Goal: Task Accomplishment & Management: Complete application form

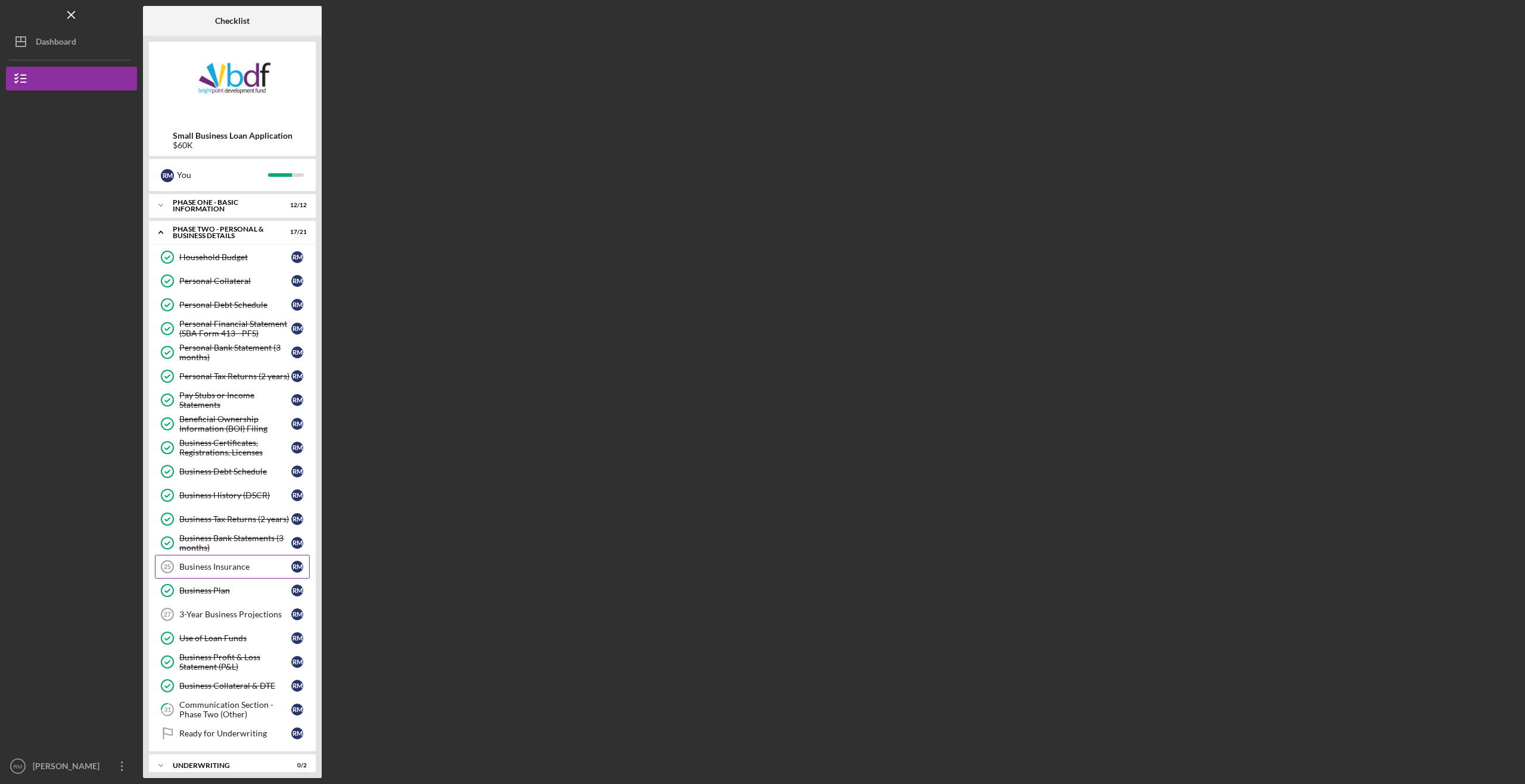
click at [225, 572] on link "Business Insurance 25 Business Insurance R M" at bounding box center [232, 566] width 155 height 24
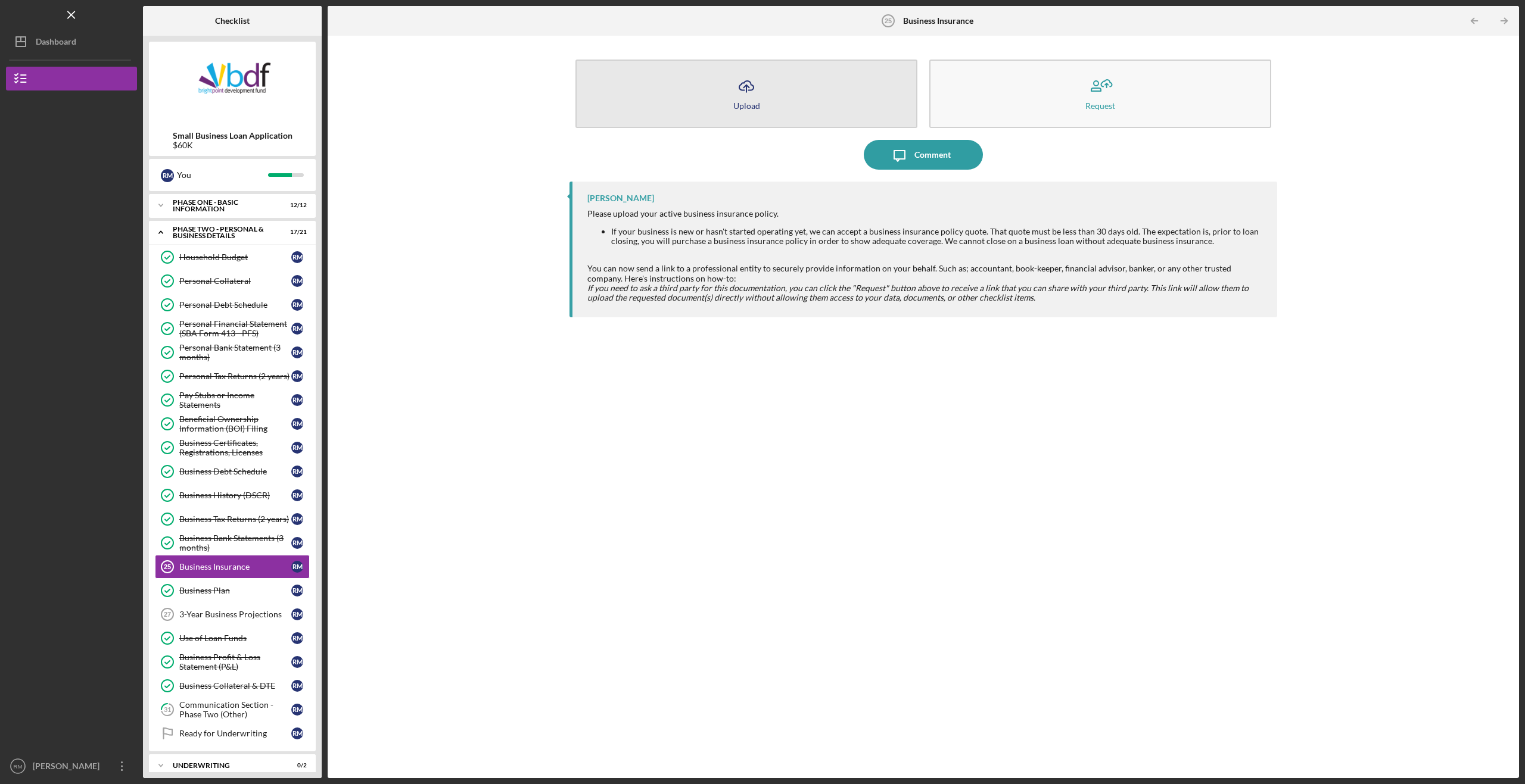
click at [751, 92] on icon "Icon/Upload" at bounding box center [746, 87] width 30 height 30
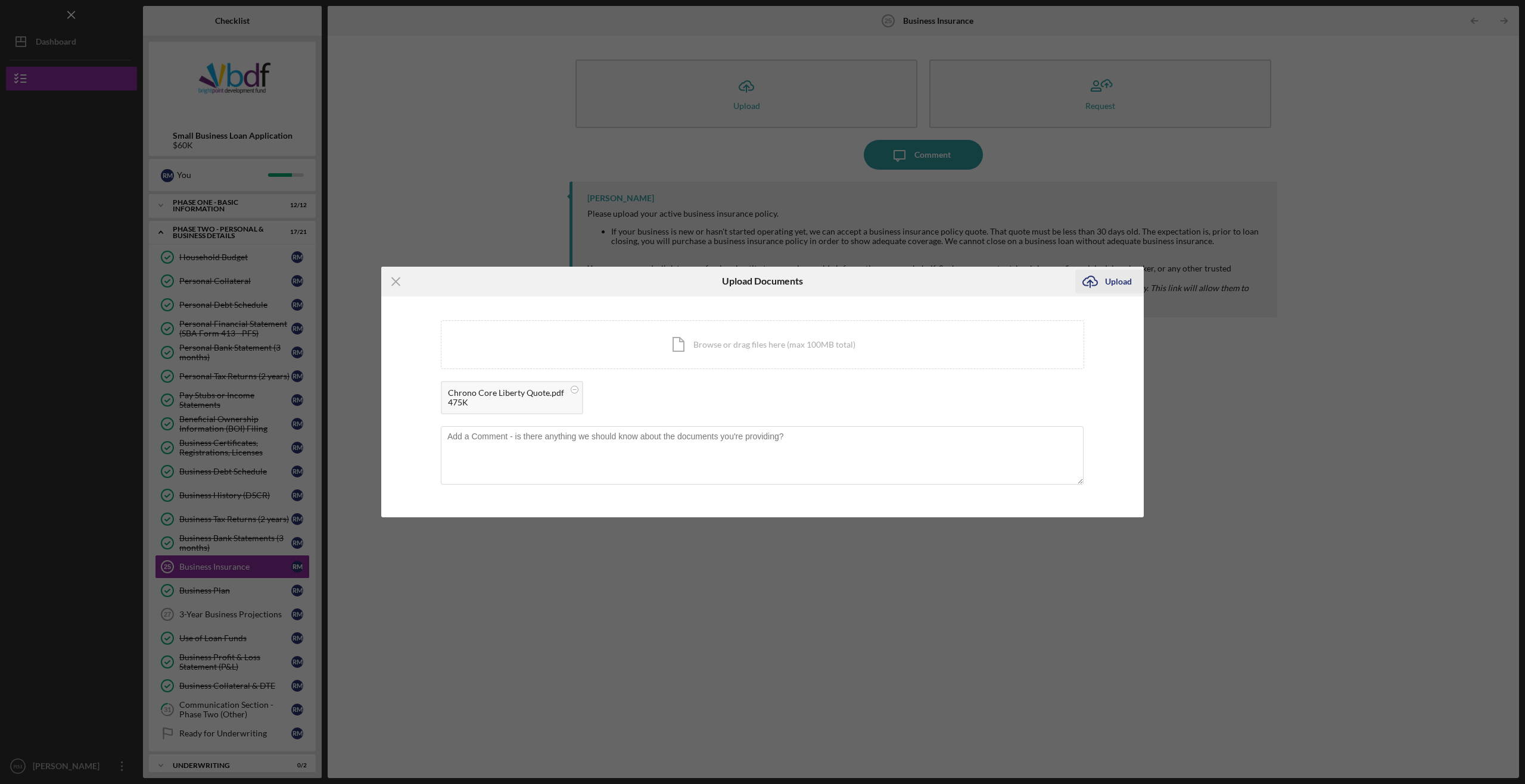
click at [1089, 287] on icon "Icon/Upload" at bounding box center [1090, 282] width 30 height 30
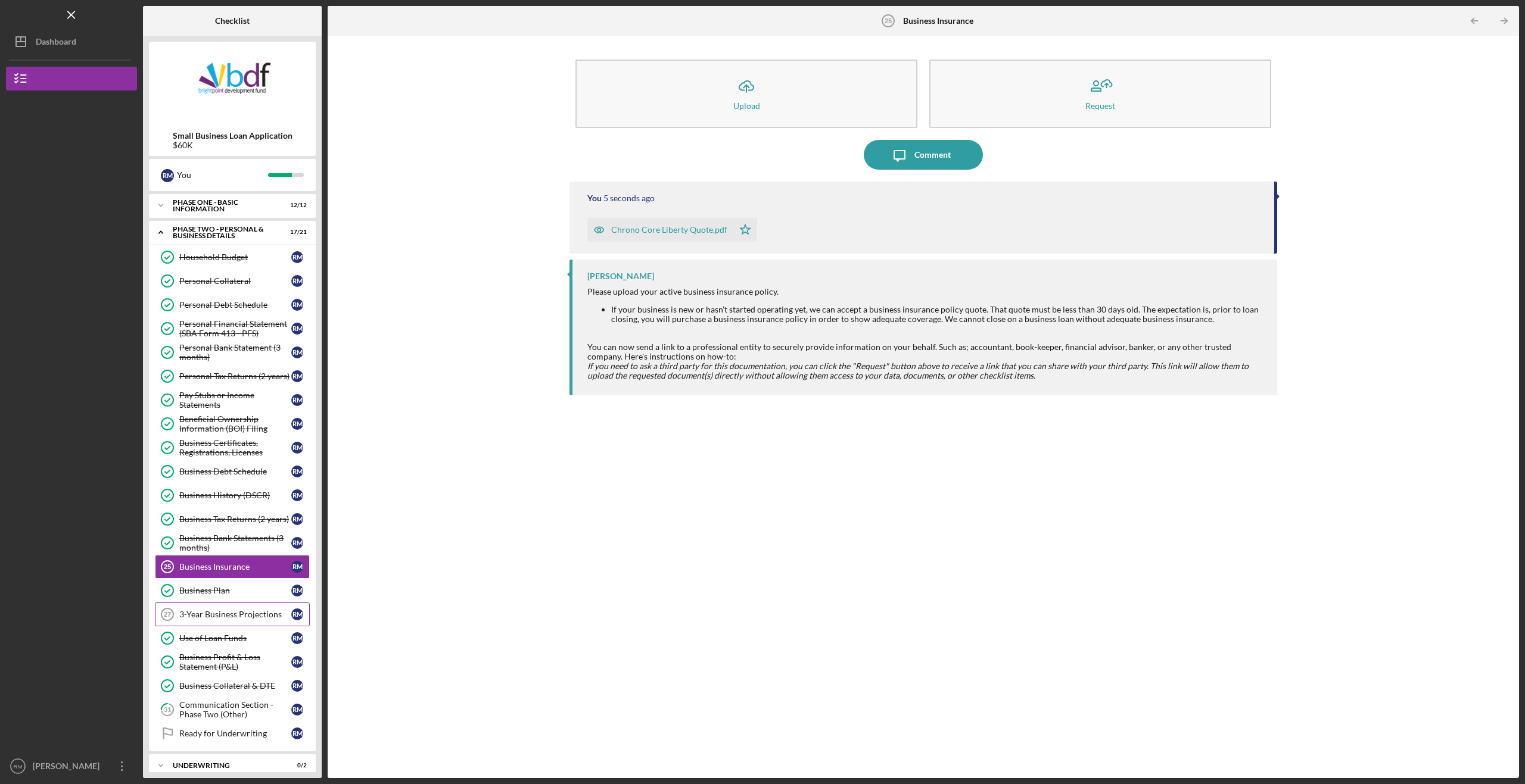
click at [232, 608] on link "3-Year Business Projections 27 3-Year Business Projections R M" at bounding box center [232, 614] width 155 height 24
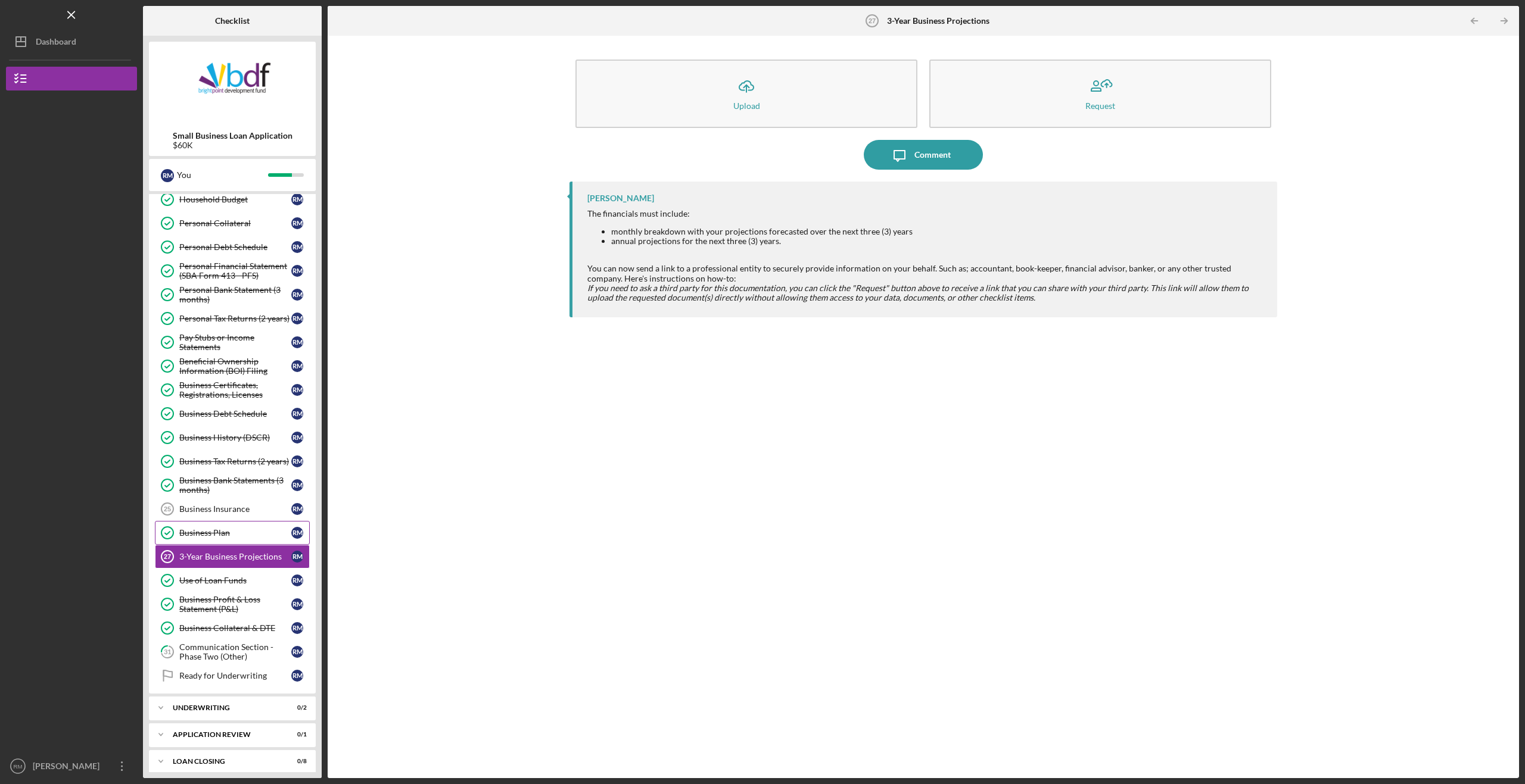
scroll to position [66, 0]
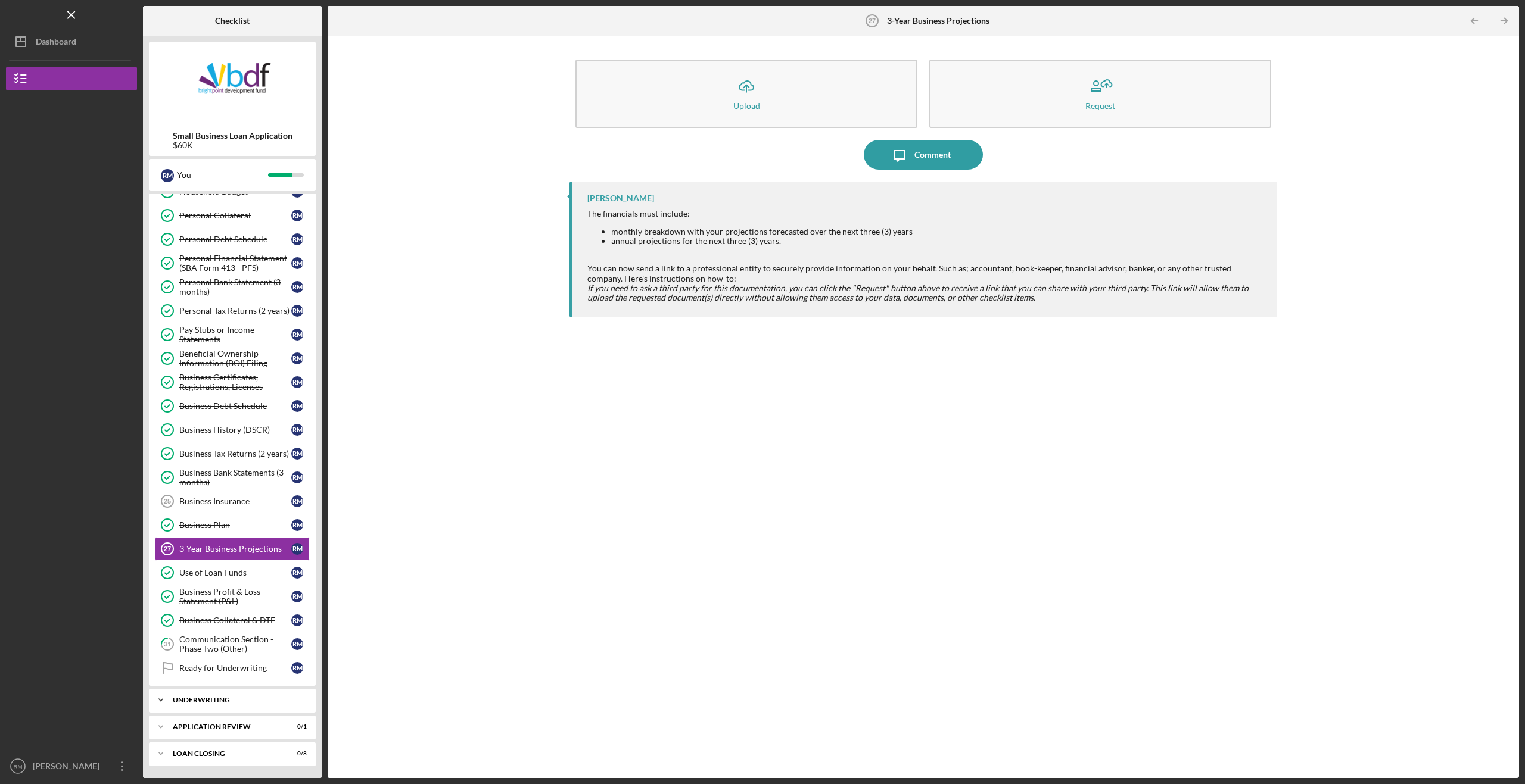
click at [191, 704] on div "Icon/Expander Underwriting 0 / 2" at bounding box center [232, 700] width 167 height 24
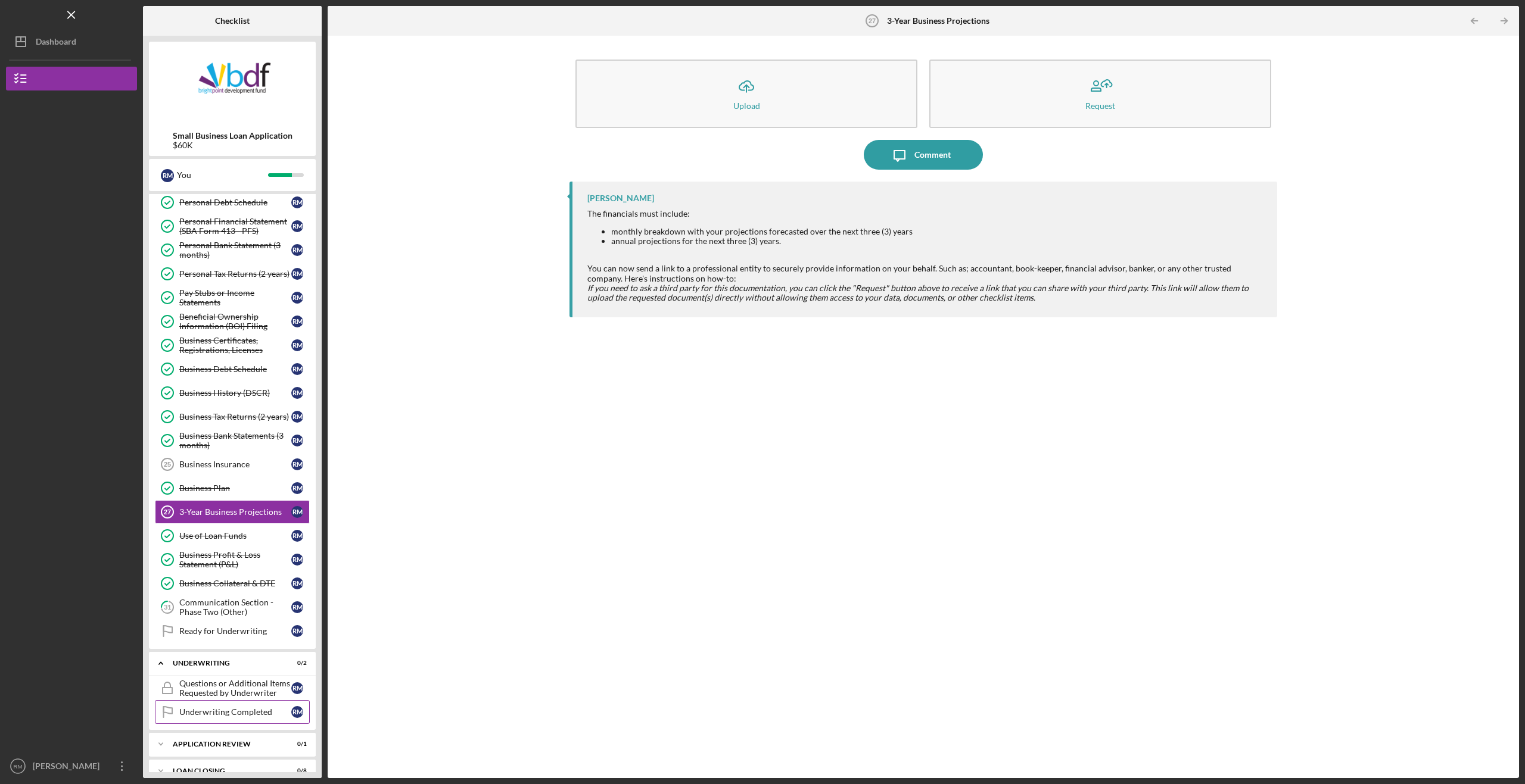
scroll to position [120, 0]
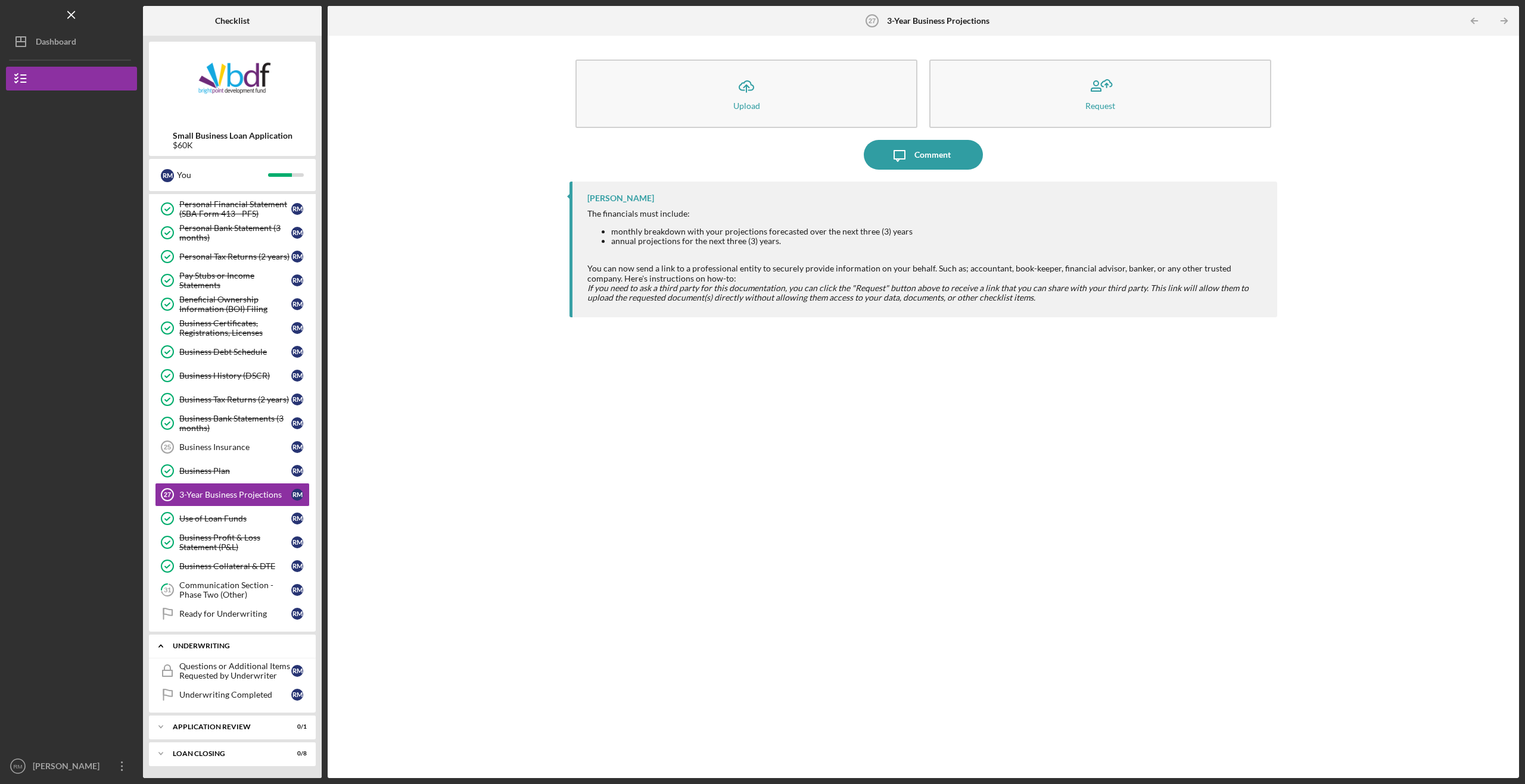
click at [188, 641] on div "Icon/Expander Underwriting 0 / 2" at bounding box center [232, 646] width 167 height 24
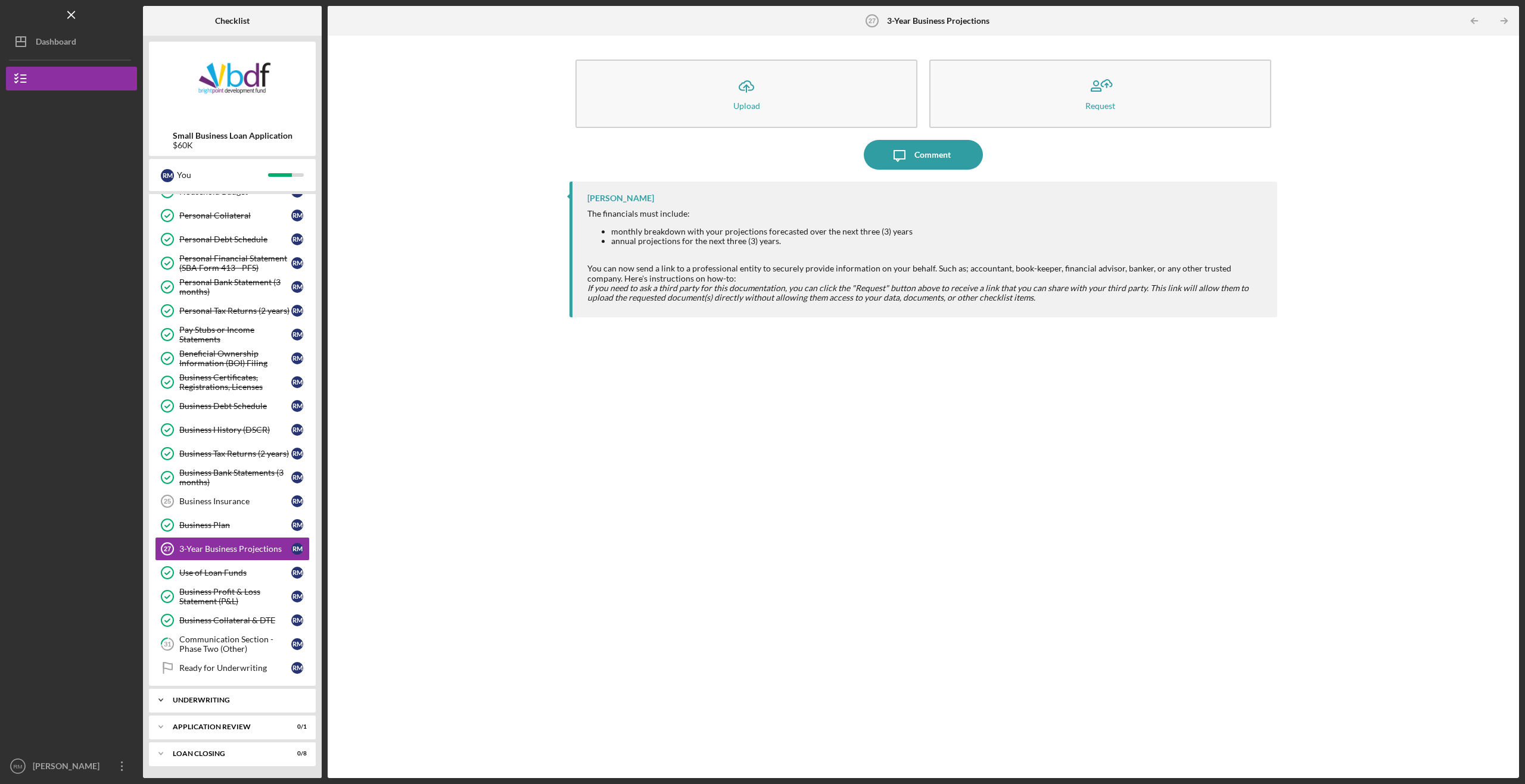
click at [197, 696] on div "Icon/Expander Underwriting 0 / 2" at bounding box center [232, 700] width 167 height 24
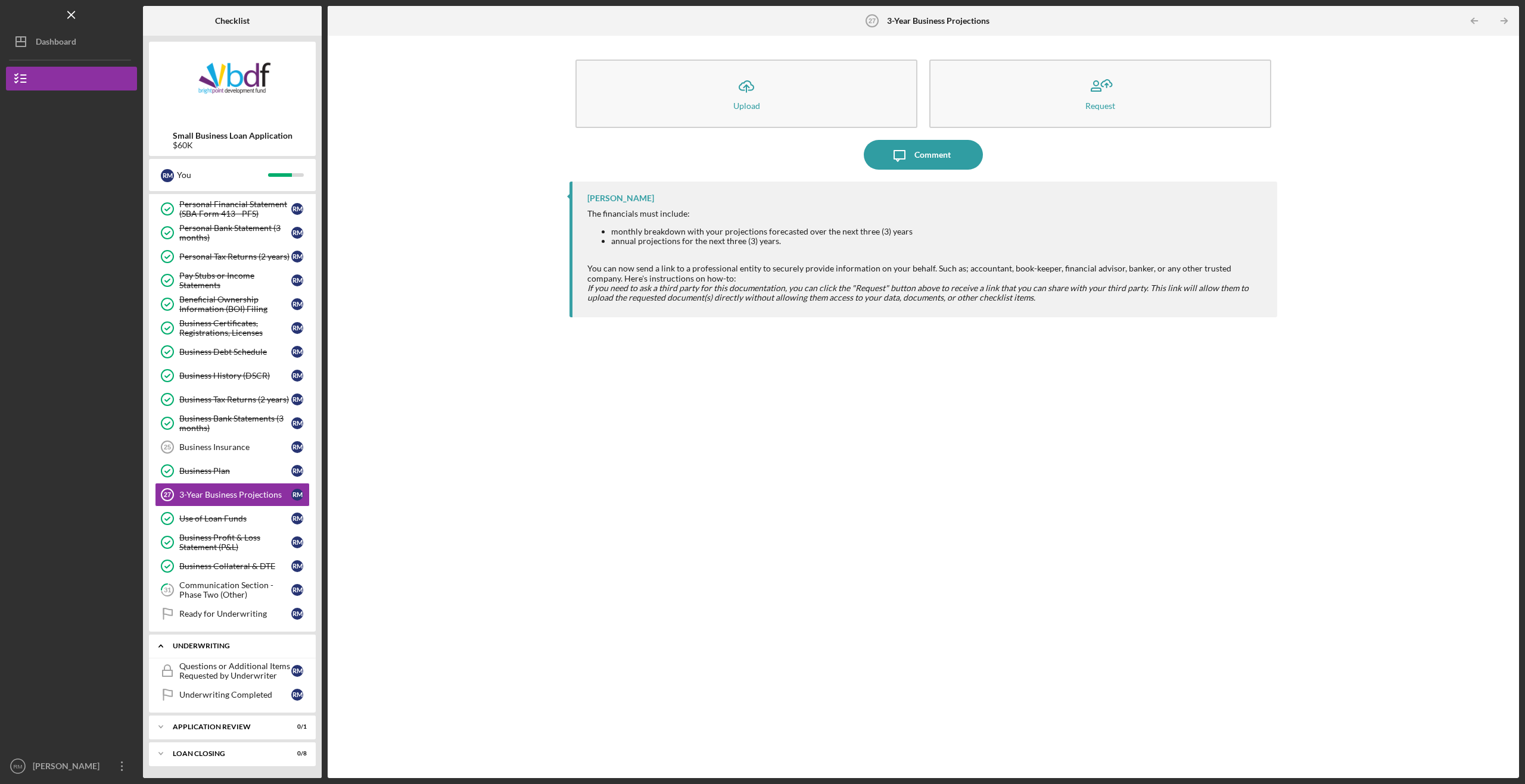
click at [190, 644] on div "Underwriting" at bounding box center [236, 645] width 128 height 7
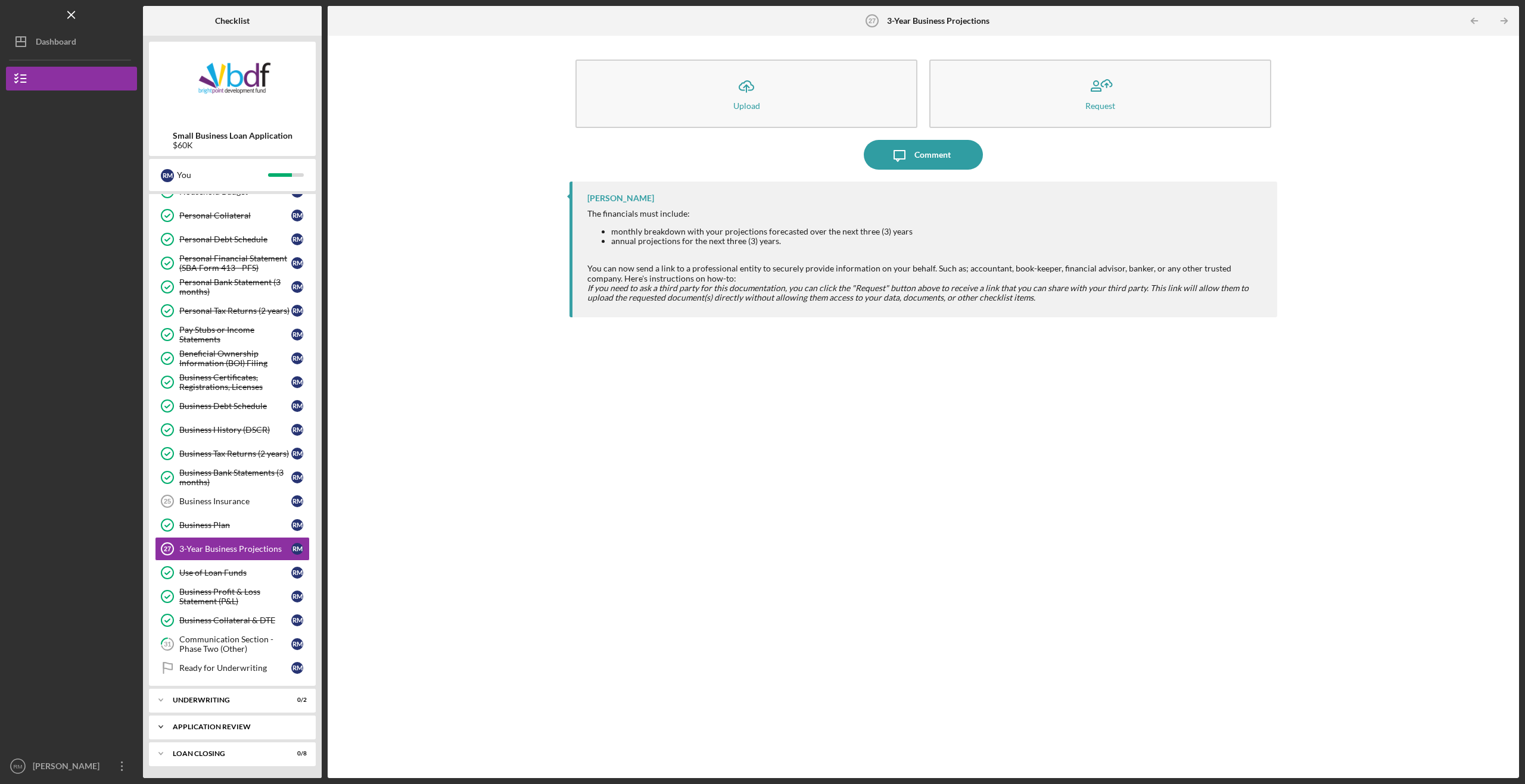
click at [202, 724] on div "Application Review" at bounding box center [236, 727] width 128 height 7
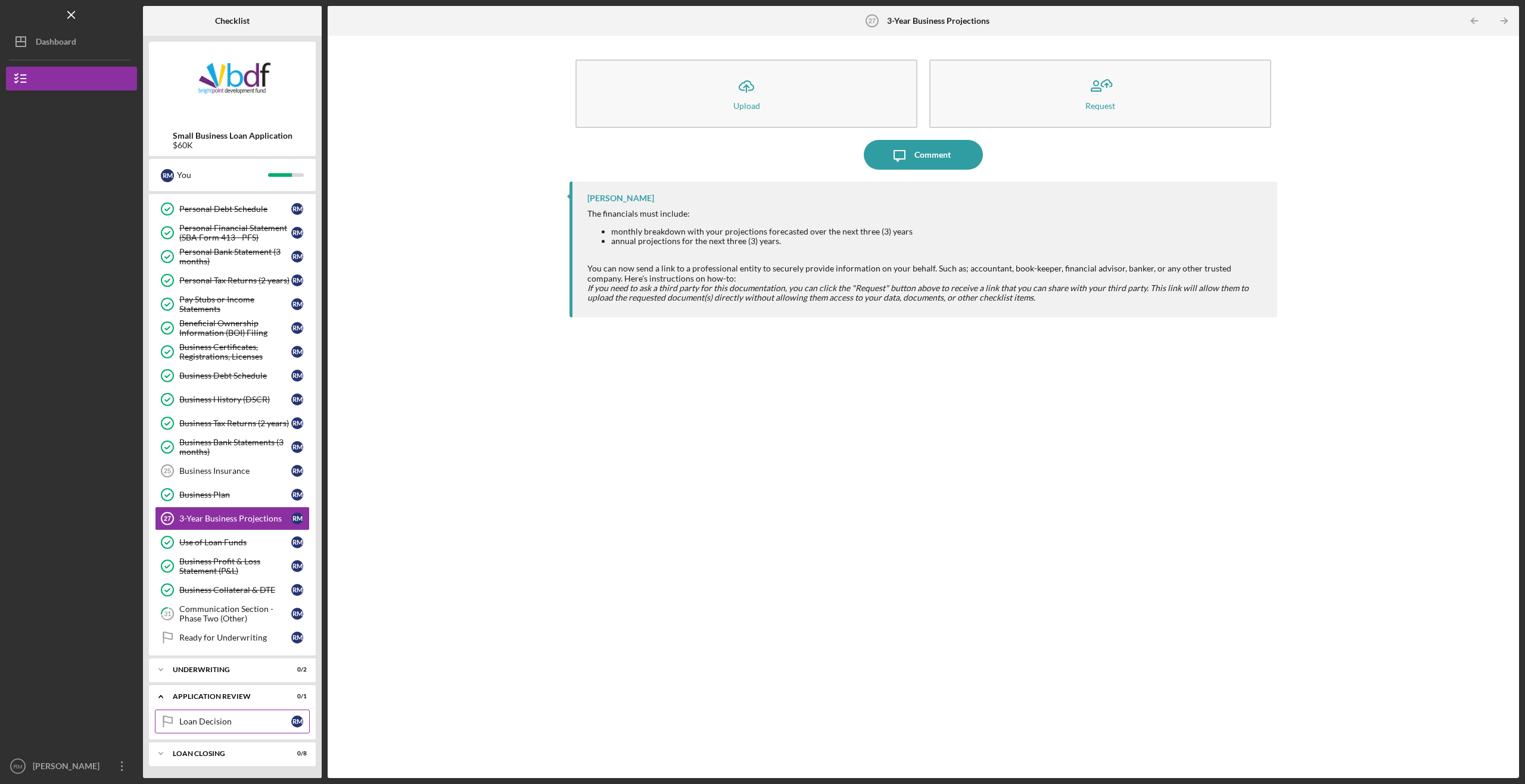
click at [212, 718] on div "Loan Decision" at bounding box center [235, 721] width 112 height 9
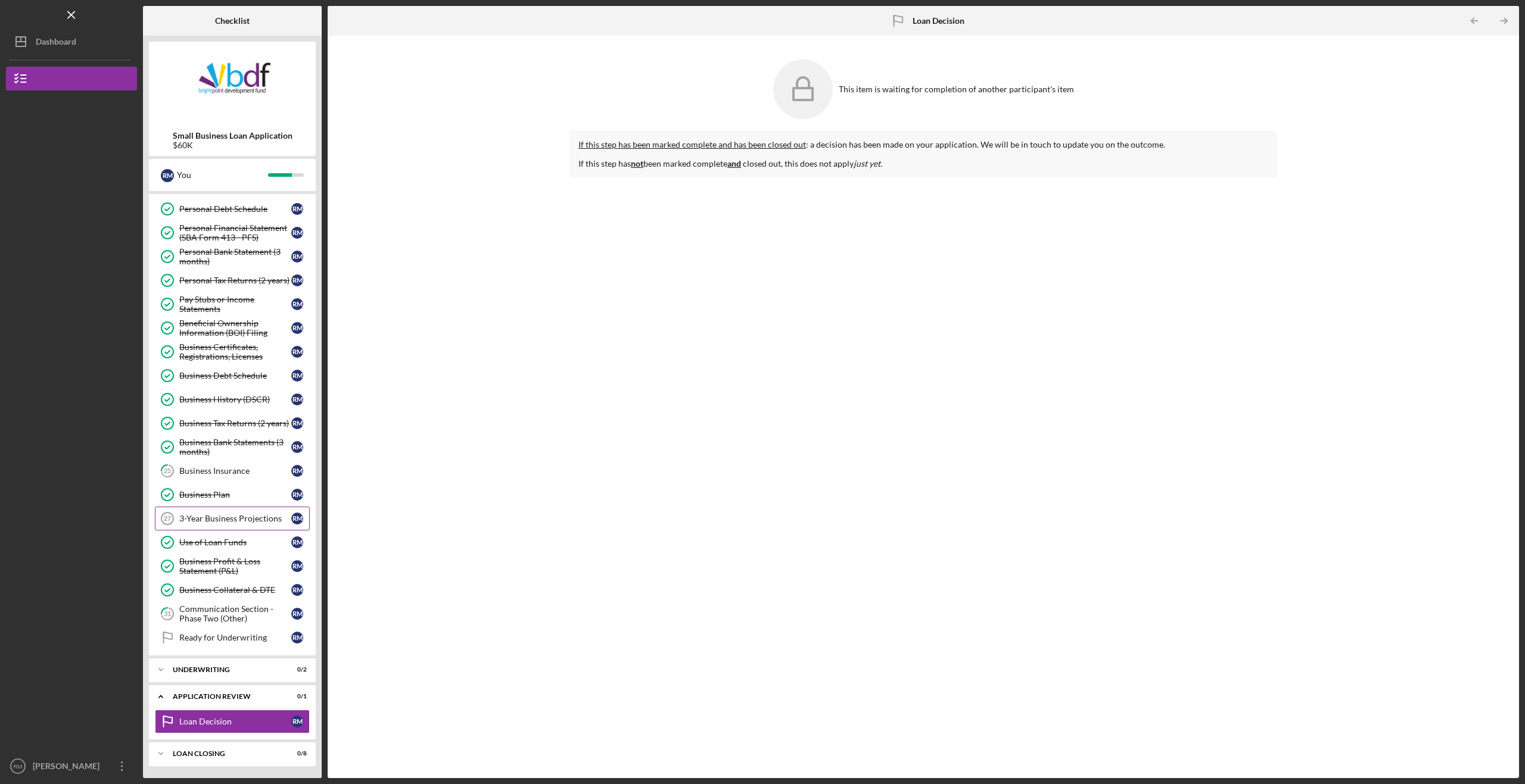
click at [211, 515] on div "3-Year Business Projections" at bounding box center [235, 518] width 112 height 9
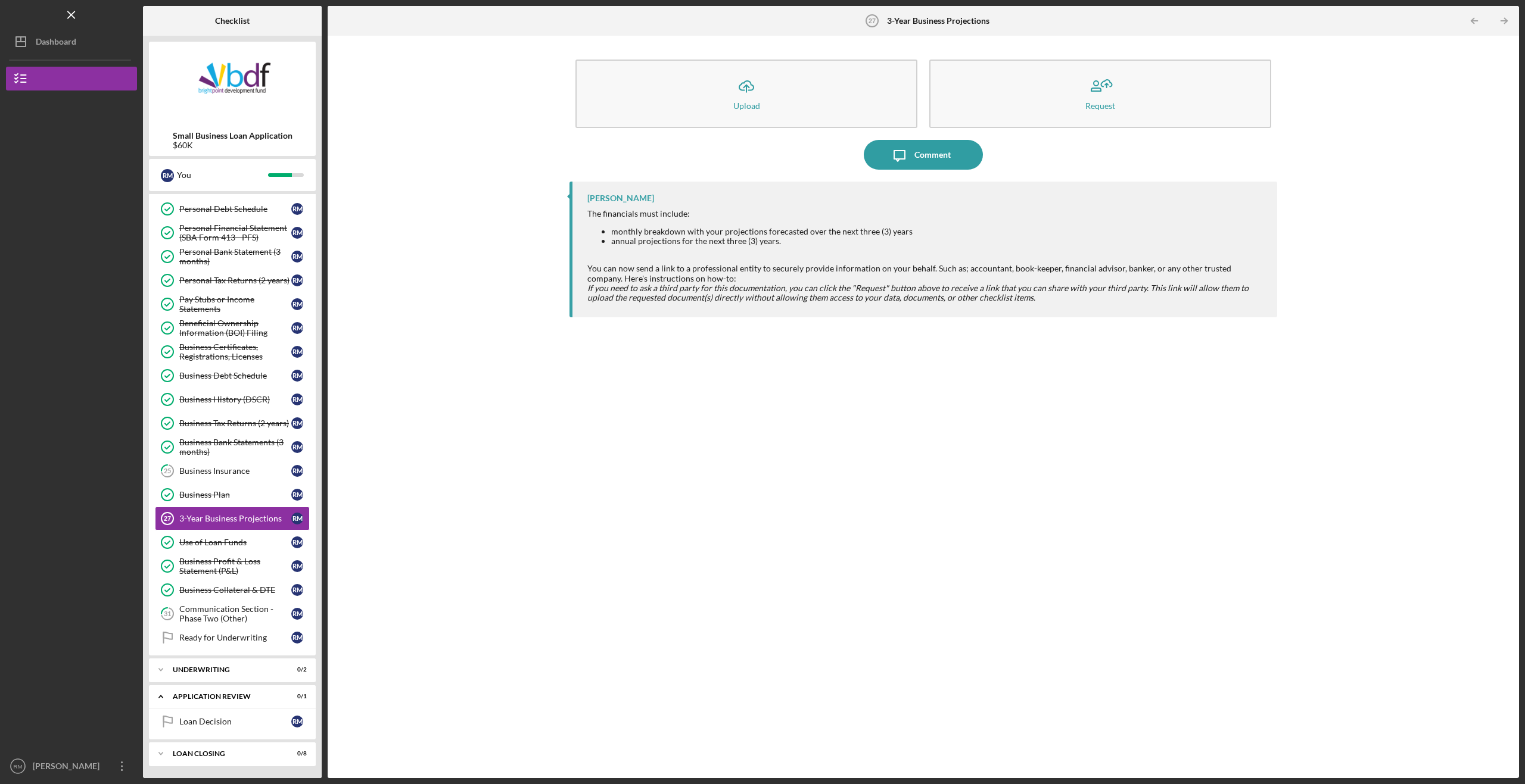
click at [572, 419] on div "[PERSON_NAME] The financials must include: monthly breakdown with your projecti…" at bounding box center [923, 471] width 707 height 579
click at [806, 345] on div "[PERSON_NAME] The financials must include: monthly breakdown with your projecti…" at bounding box center [923, 471] width 707 height 579
click at [806, 344] on div "[PERSON_NAME] The financials must include: monthly breakdown with your projecti…" at bounding box center [923, 471] width 707 height 579
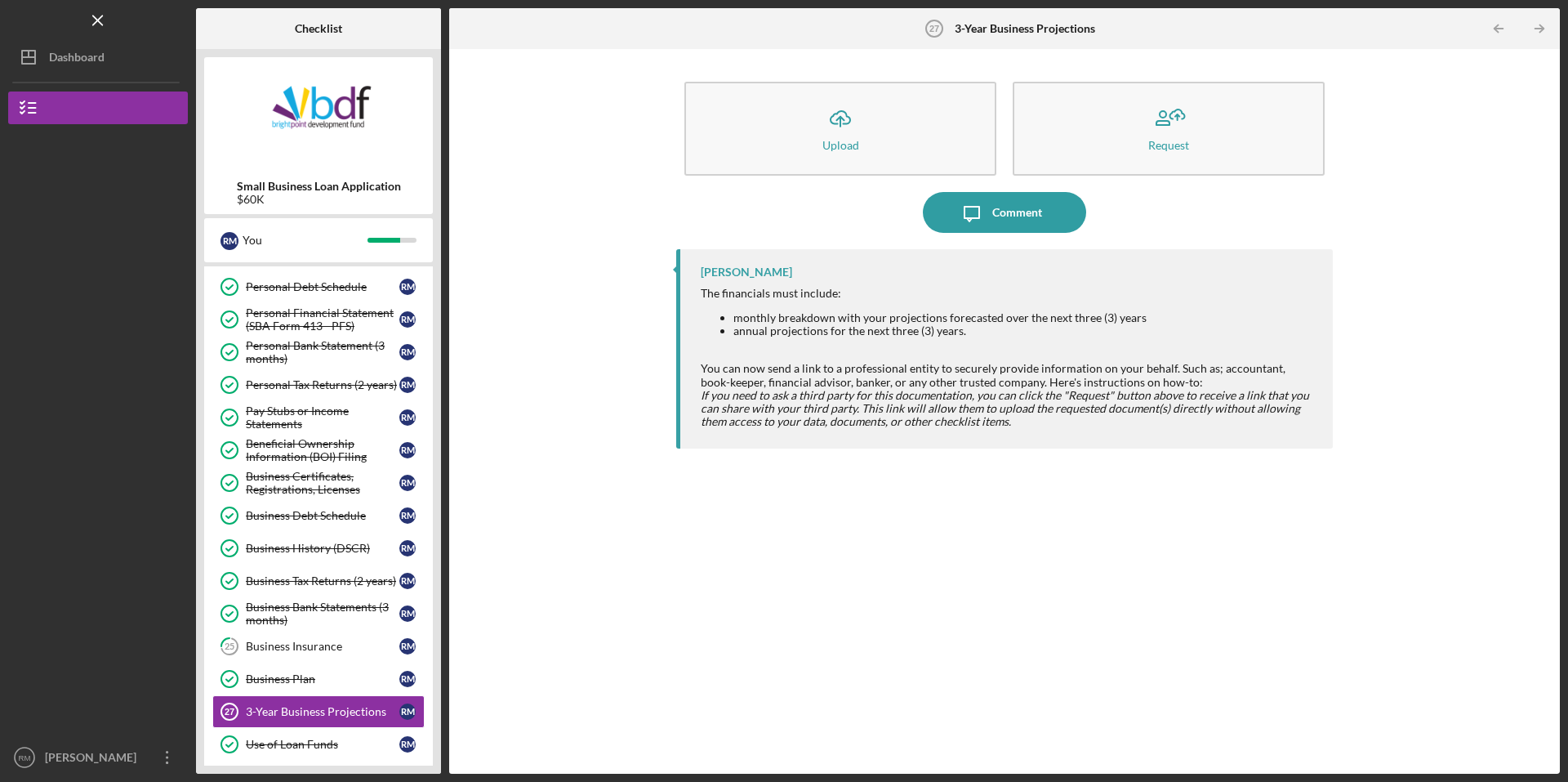
click at [1564, 126] on div "Icon/Menu 3-Year Business Projections 27 3-Year Business Projections Checklist …" at bounding box center [784, 391] width 1568 height 782
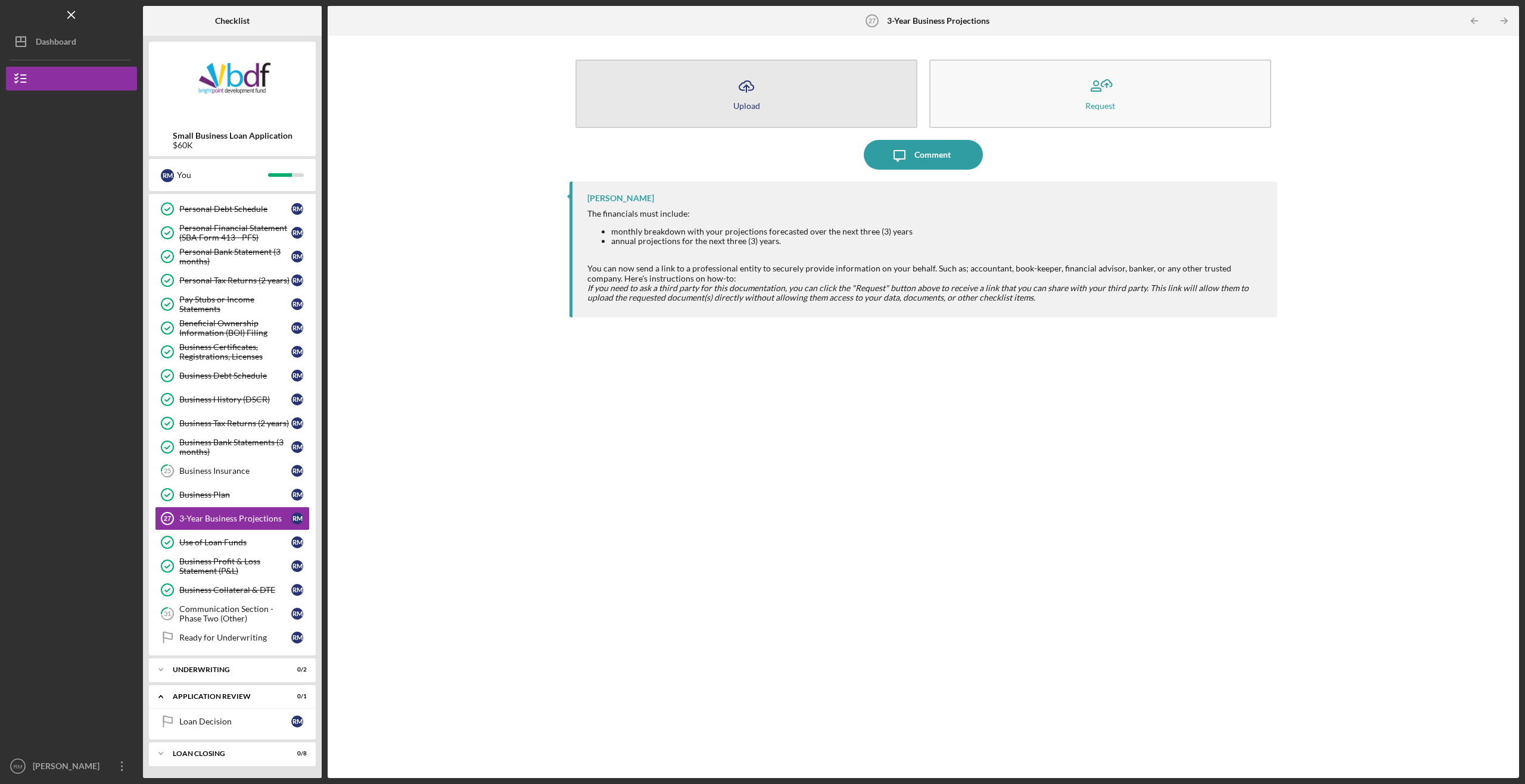
click at [745, 89] on icon "Icon/Upload" at bounding box center [746, 87] width 30 height 30
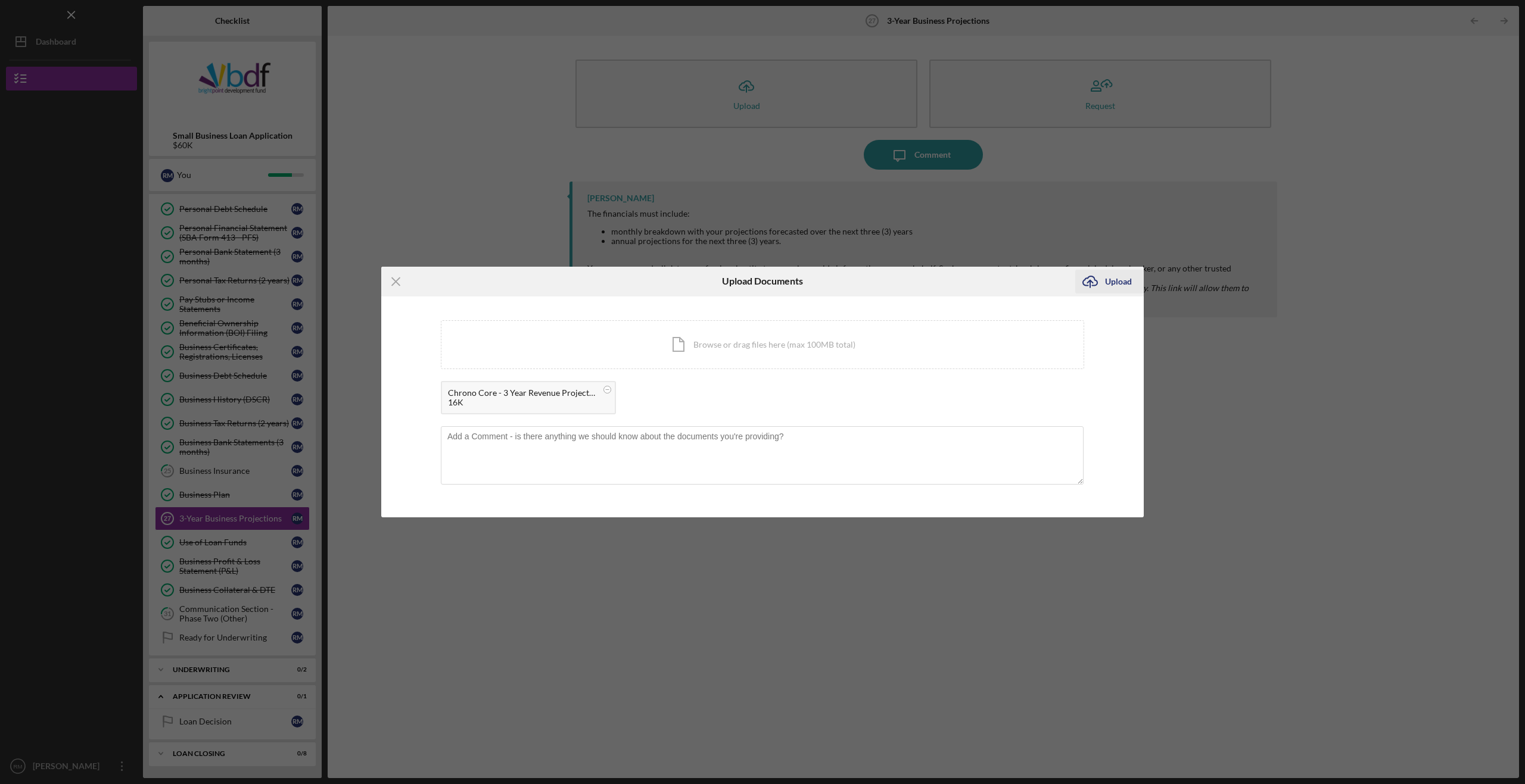
click at [1101, 285] on icon "Icon/Upload" at bounding box center [1090, 282] width 30 height 30
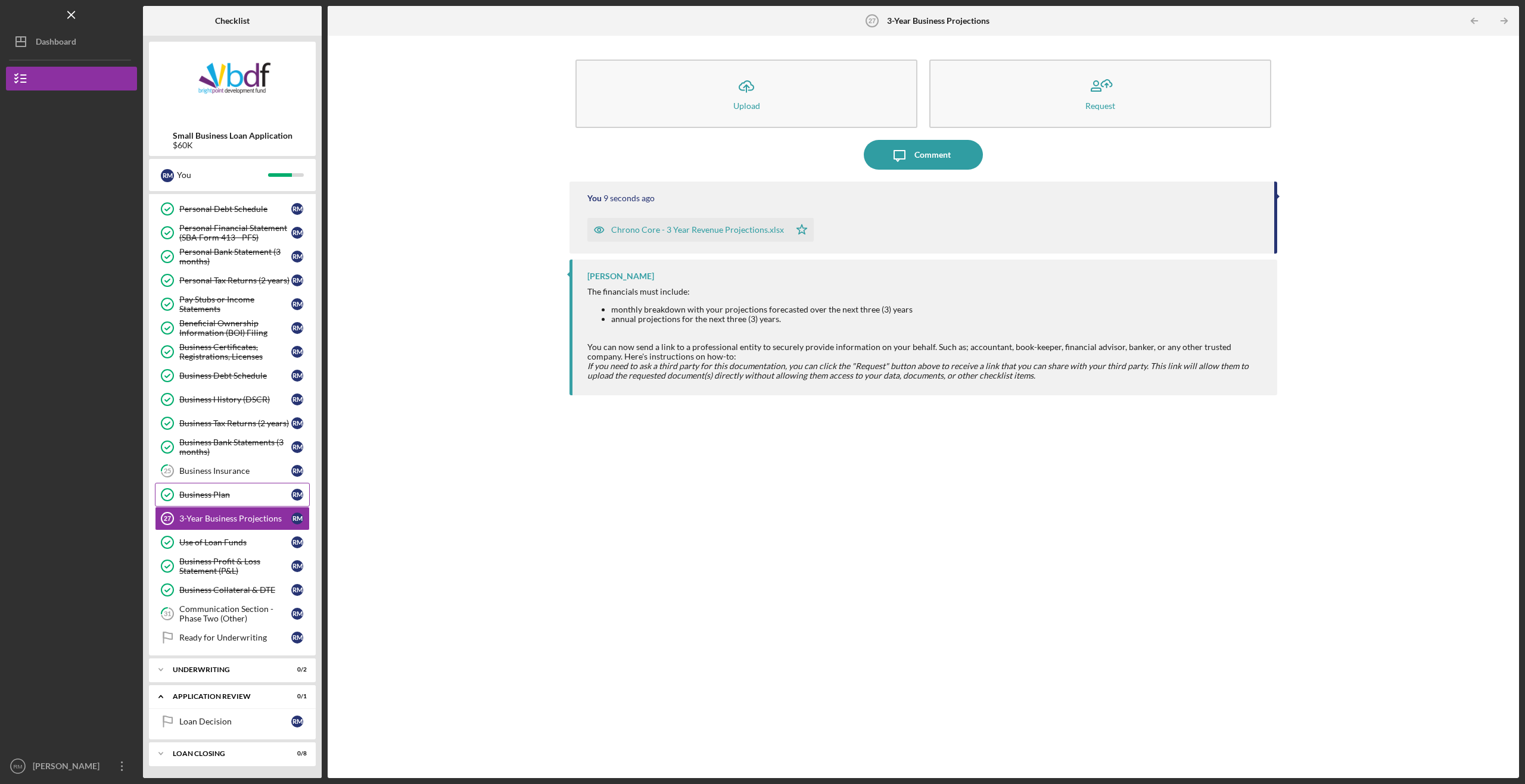
click at [220, 493] on div "Business Plan" at bounding box center [235, 495] width 112 height 9
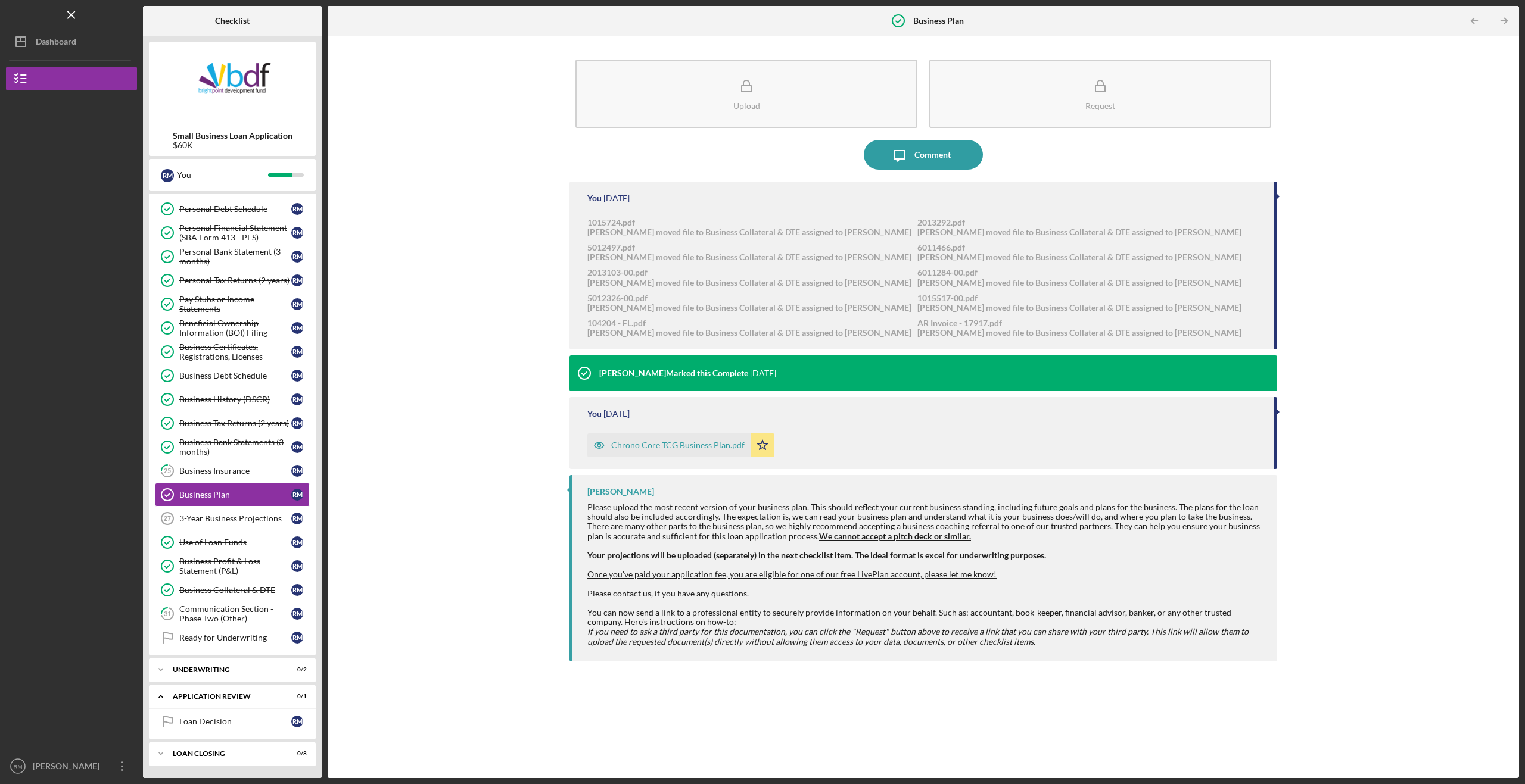
click at [463, 416] on div "Upload Request Icon/Message Comment You [DATE] 1015724.pdf [PERSON_NAME] moved …" at bounding box center [923, 407] width 1179 height 731
click at [207, 518] on div "3-Year Business Projections" at bounding box center [235, 518] width 112 height 9
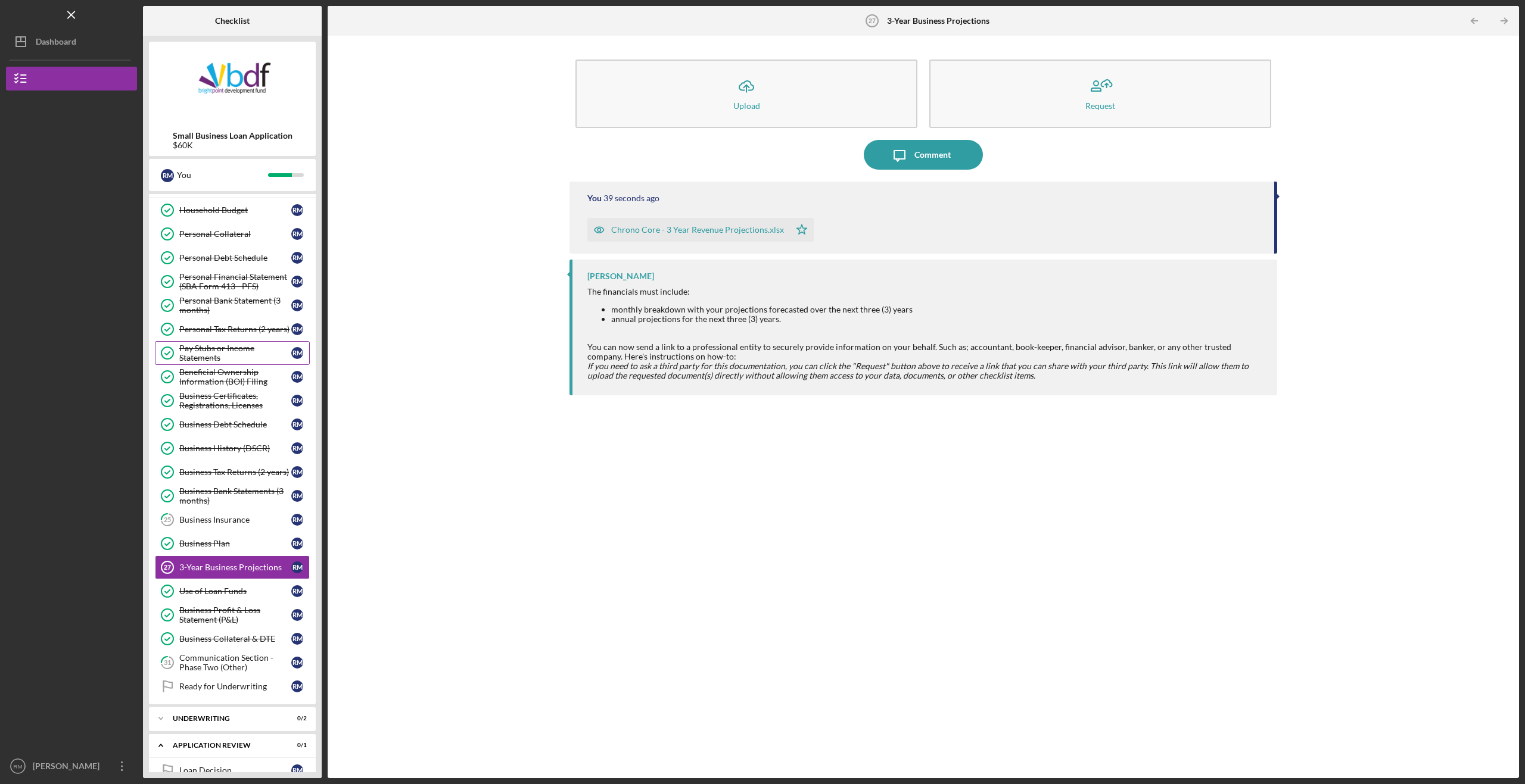
scroll to position [96, 0]
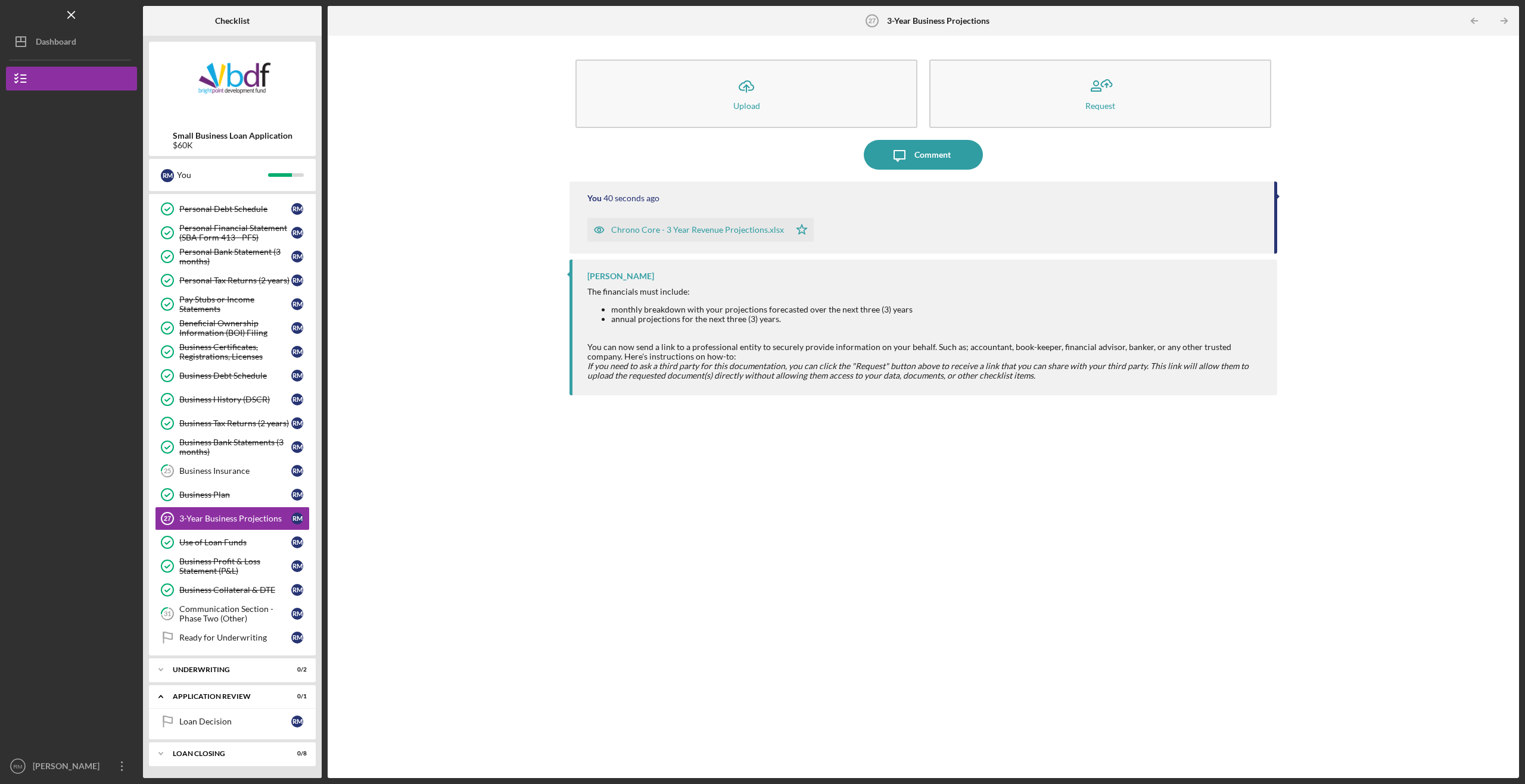
click at [465, 341] on div "Icon/Upload Upload Request Icon/Message Comment You 40 seconds ago Chrono Core …" at bounding box center [923, 407] width 1179 height 731
